Goal: Information Seeking & Learning: Check status

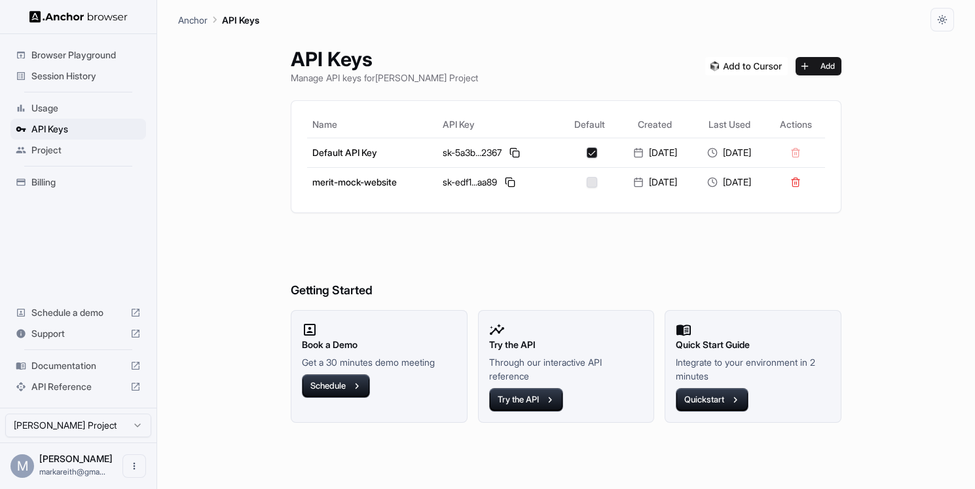
click at [78, 77] on span "Session History" at bounding box center [85, 75] width 109 height 13
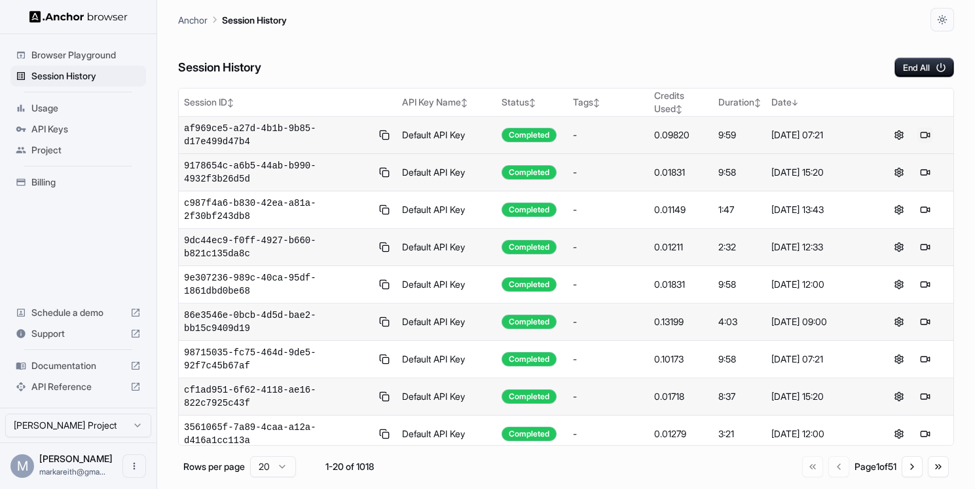
click at [931, 137] on button at bounding box center [926, 135] width 16 height 16
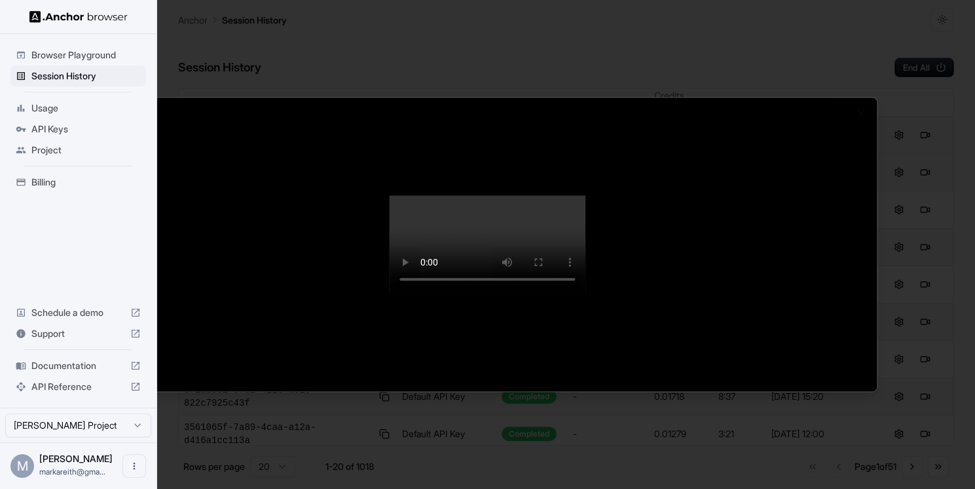
click at [68, 79] on div at bounding box center [487, 244] width 975 height 489
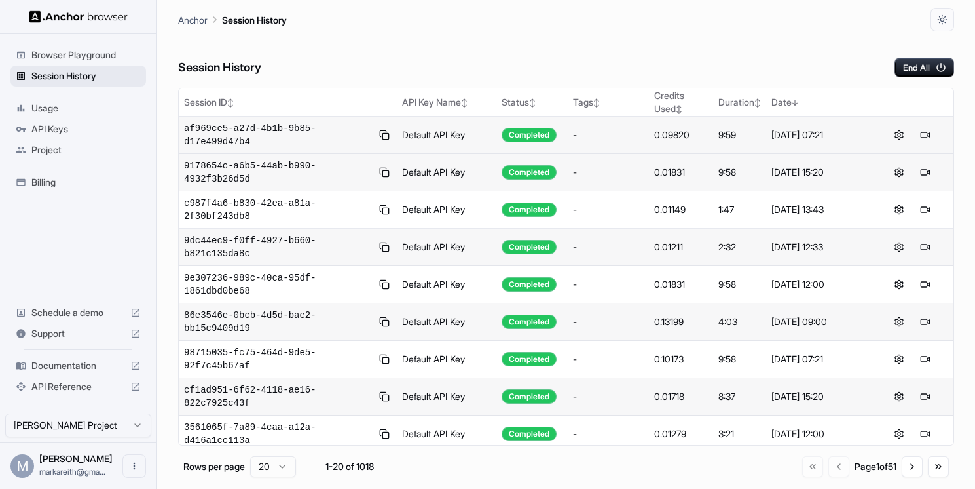
click at [71, 76] on span "Session History" at bounding box center [85, 75] width 109 height 13
click at [235, 317] on span "9e307236-989c-40ca-95df-1861dbd0be68" at bounding box center [277, 321] width 187 height 26
click at [290, 173] on span "af969ce5-a27d-4b1b-9b85-d17e499d47b4" at bounding box center [277, 172] width 187 height 26
click at [254, 130] on span "355bb484-dff6-433c-984d-e5928c9a441a" at bounding box center [277, 135] width 187 height 26
